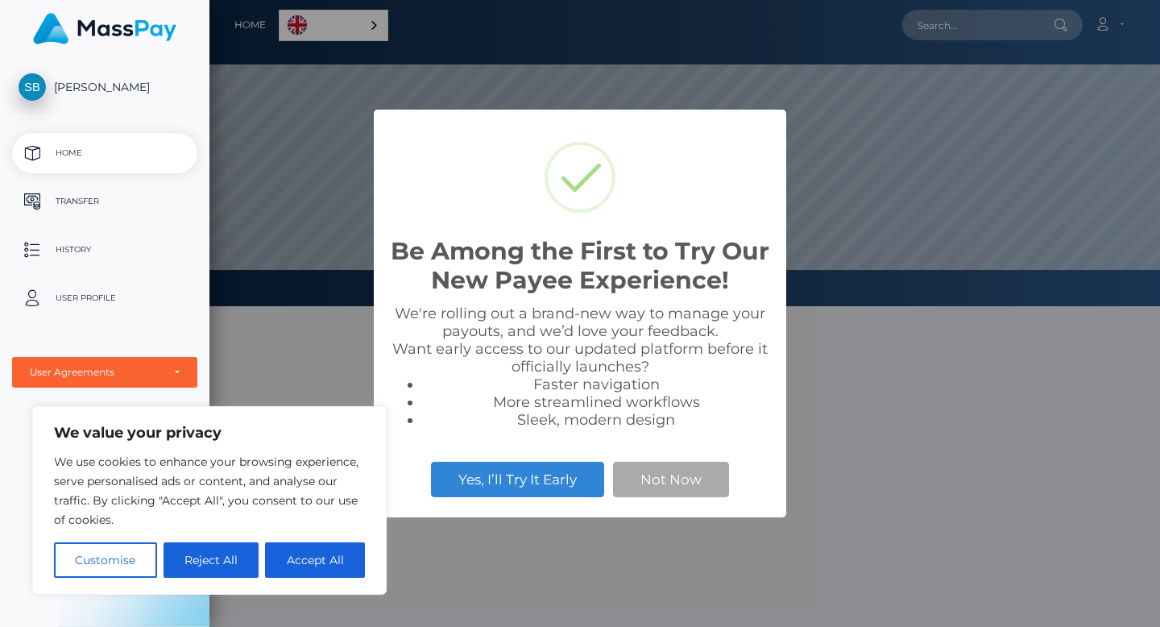
scroll to position [306, 951]
click at [702, 488] on button "Not Now" at bounding box center [671, 479] width 116 height 35
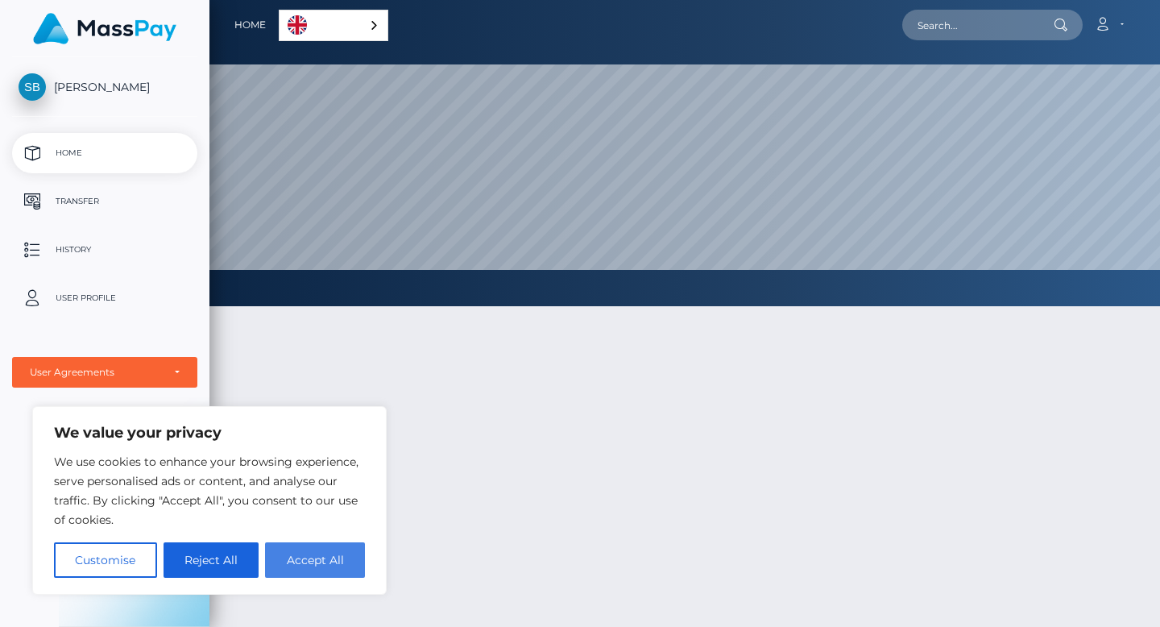
click at [322, 557] on button "Accept All" at bounding box center [315, 559] width 100 height 35
checkbox input "true"
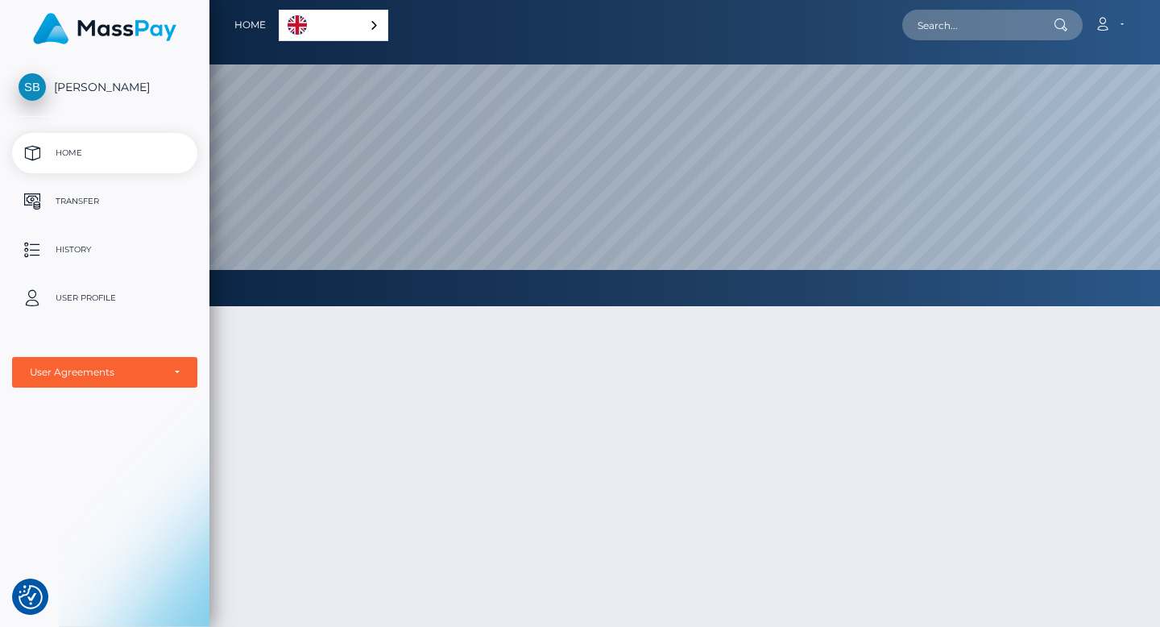
click at [113, 203] on p "Transfer" at bounding box center [105, 201] width 172 height 24
